Goal: Browse casually: Explore the website without a specific task or goal

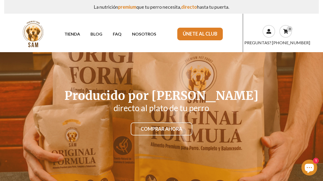
click at [315, 29] on div "0 PREGUNTAS? [PHONE_NUMBER]" at bounding box center [276, 34] width 77 height 36
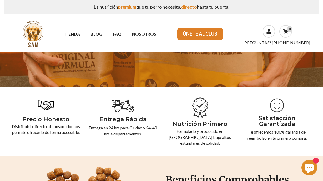
scroll to position [105, 0]
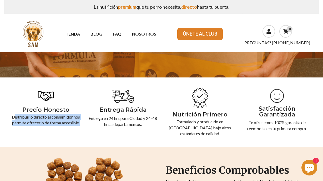
drag, startPoint x: 18, startPoint y: 116, endPoint x: 64, endPoint y: 129, distance: 48.0
click at [64, 126] on p "Distribuirlo directo al consumidor nos permite ofrecerlo de forma accesible." at bounding box center [46, 120] width 69 height 12
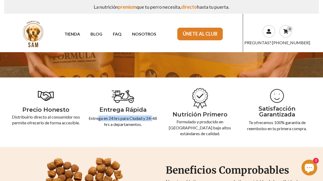
drag, startPoint x: 100, startPoint y: 118, endPoint x: 157, endPoint y: 121, distance: 57.1
click at [157, 121] on p "Entrega en 24 hrs para Ciudad y 24-48 hrs a departamentos." at bounding box center [123, 121] width 69 height 12
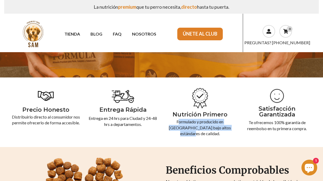
drag, startPoint x: 169, startPoint y: 121, endPoint x: 233, endPoint y: 125, distance: 64.2
click at [233, 125] on p "Formulado y producido en [GEOGRAPHIC_DATA] bajo altos estándares de calidad." at bounding box center [200, 128] width 69 height 18
click at [210, 125] on p "Formulado y producido en [GEOGRAPHIC_DATA] bajo altos estándares de calidad." at bounding box center [200, 128] width 69 height 18
drag, startPoint x: 187, startPoint y: 122, endPoint x: 227, endPoint y: 130, distance: 40.7
click at [227, 130] on p "Formulado y producido en [GEOGRAPHIC_DATA] bajo altos estándares de calidad." at bounding box center [200, 128] width 69 height 18
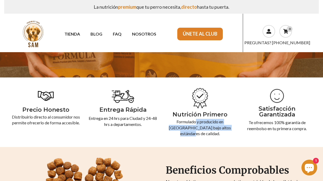
click at [227, 136] on section "Precio Honesto Distribuirlo directo al consumidor nos permite ofrecerlo de form…" at bounding box center [161, 111] width 323 height 69
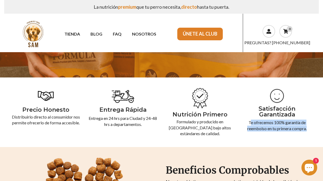
drag, startPoint x: 249, startPoint y: 123, endPoint x: 310, endPoint y: 129, distance: 61.3
click at [310, 129] on p "Te ofrecemos 100% garantía de reembolso en tu primera compra." at bounding box center [277, 125] width 69 height 12
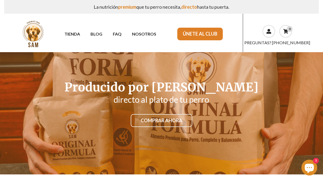
scroll to position [0, 0]
